Goal: Find specific page/section: Find specific page/section

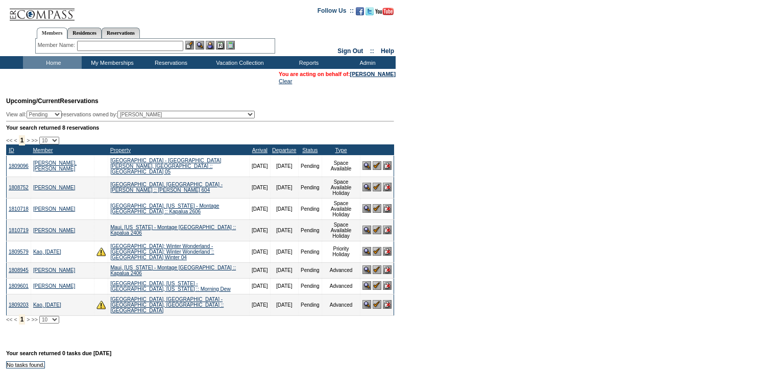
click at [374, 164] on img at bounding box center [377, 165] width 9 height 9
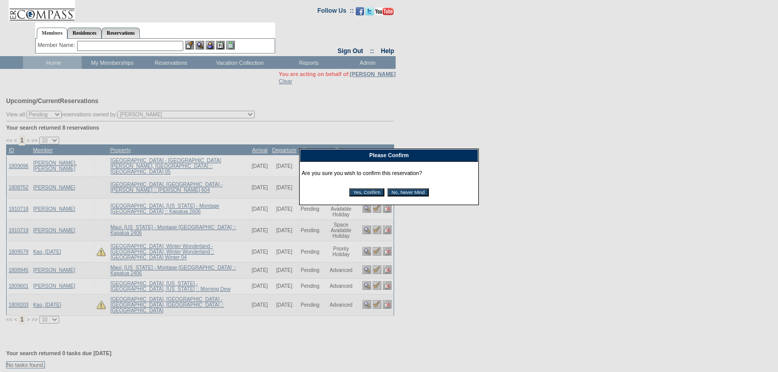
click at [373, 190] on input "Yes, Confirm" at bounding box center [366, 192] width 35 height 8
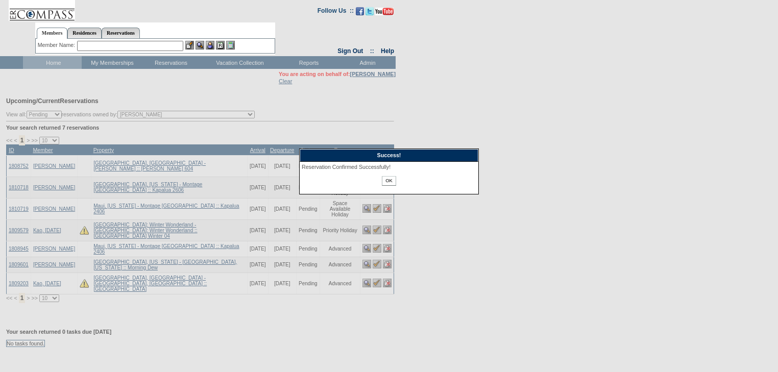
click at [385, 181] on input "OK" at bounding box center [389, 181] width 14 height 10
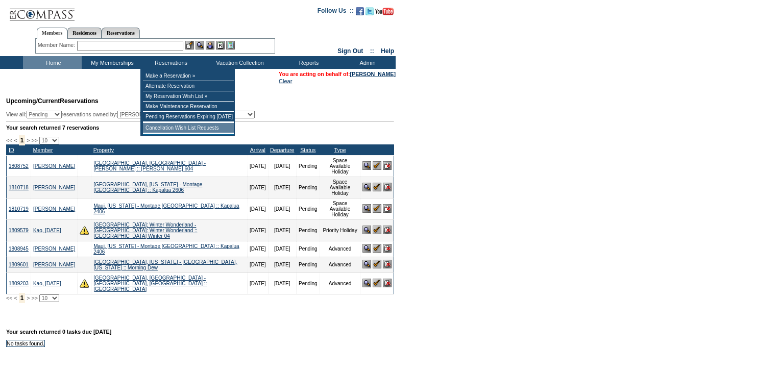
click at [165, 131] on td "Cancellation Wish List Requests" at bounding box center [188, 128] width 91 height 10
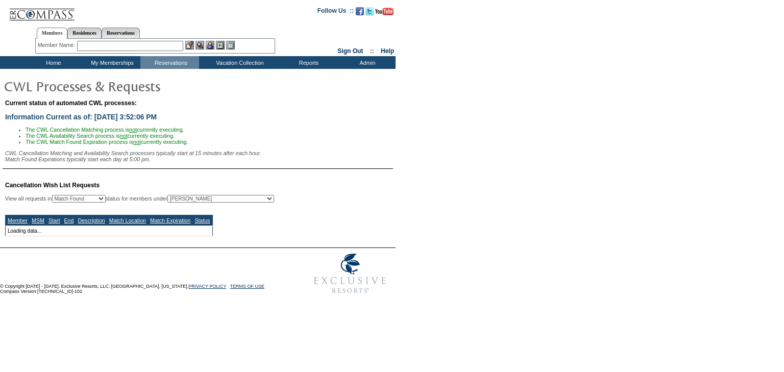
select select "50"
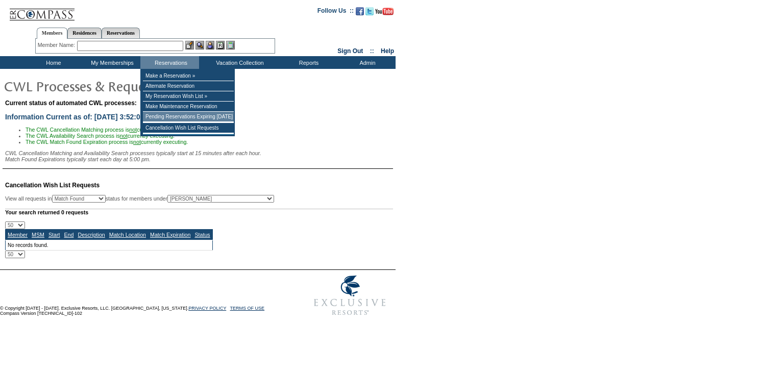
click at [166, 115] on td "Pending Reservations Expiring [DATE]" at bounding box center [188, 117] width 91 height 10
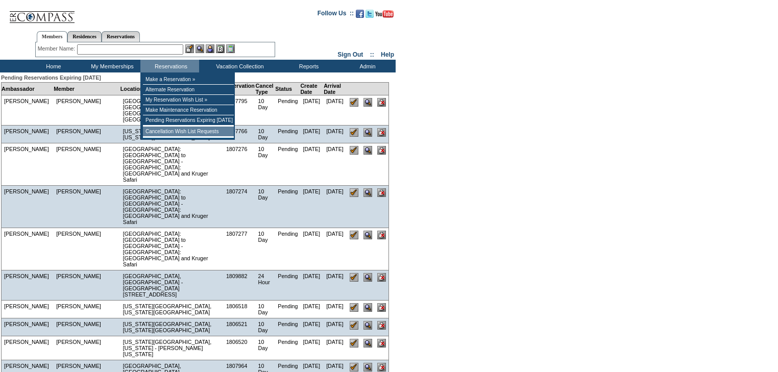
click at [165, 137] on td "Cancellation Wish List Requests" at bounding box center [188, 132] width 91 height 10
